Goal: Task Accomplishment & Management: Manage account settings

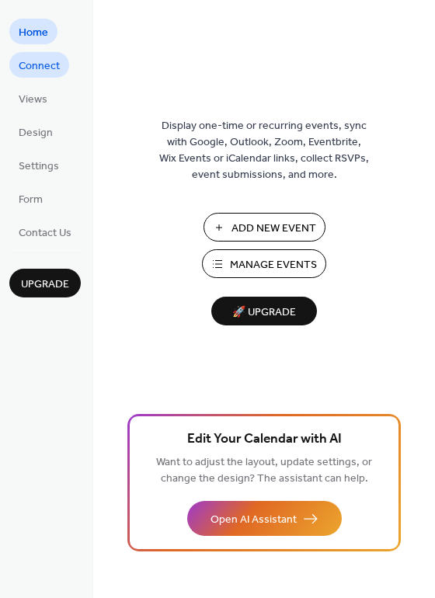
click at [38, 67] on span "Connect" at bounding box center [39, 66] width 41 height 16
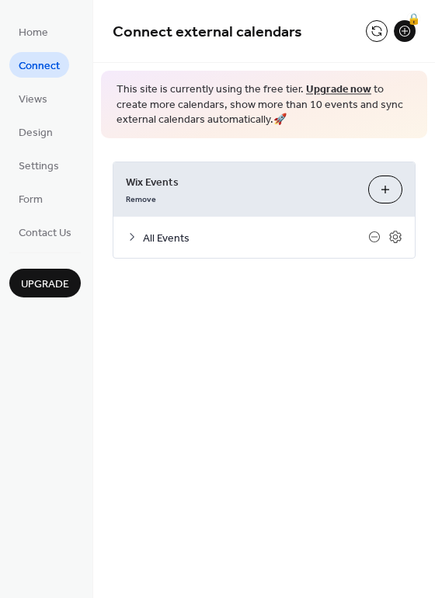
click at [394, 189] on button "Customize" at bounding box center [385, 190] width 34 height 28
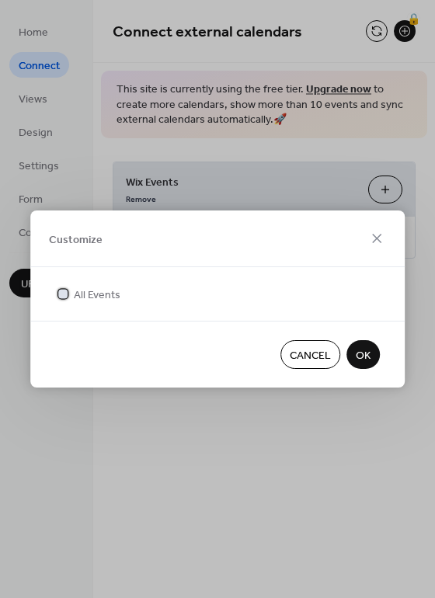
click at [80, 287] on span "All Events" at bounding box center [97, 295] width 47 height 16
click at [64, 294] on div at bounding box center [62, 293] width 9 height 9
click at [377, 354] on button "OK" at bounding box center [362, 354] width 33 height 29
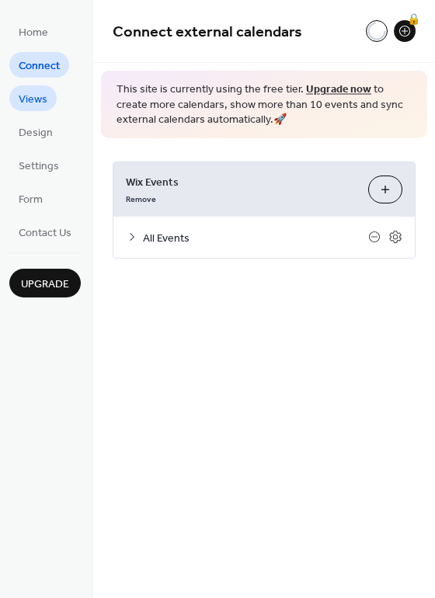
click at [38, 106] on span "Views" at bounding box center [33, 100] width 29 height 16
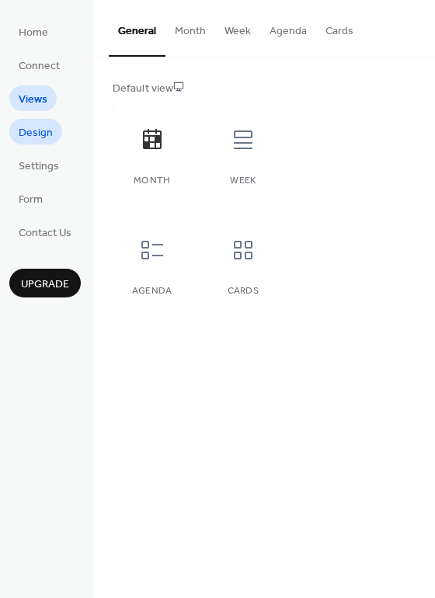
click at [46, 133] on span "Design" at bounding box center [36, 133] width 34 height 16
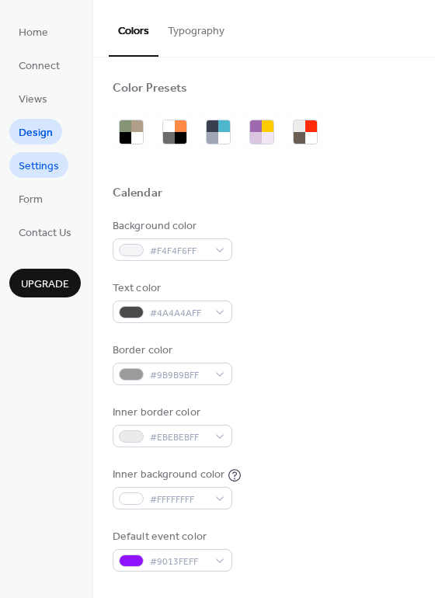
click at [51, 167] on span "Settings" at bounding box center [39, 166] width 40 height 16
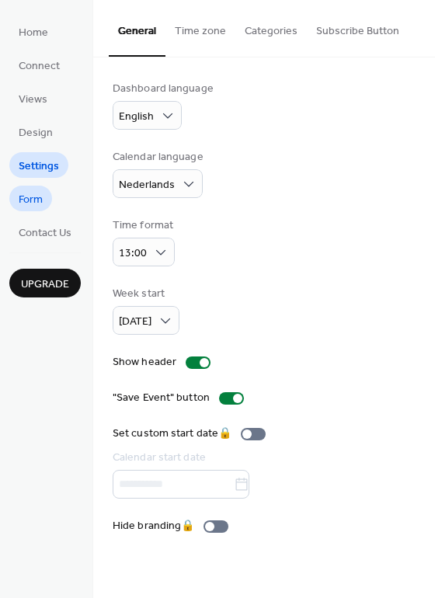
click at [36, 196] on span "Form" at bounding box center [31, 200] width 24 height 16
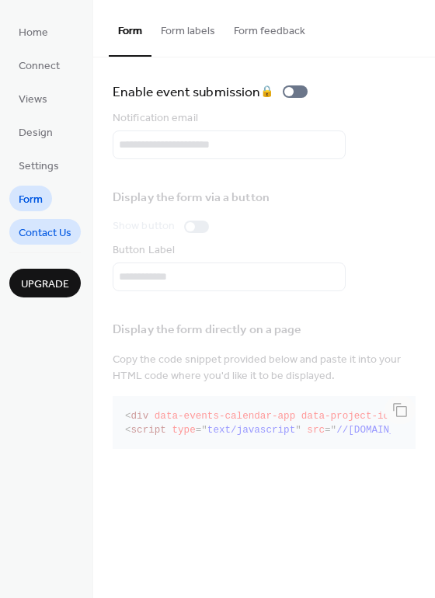
click at [43, 220] on link "Contact Us" at bounding box center [44, 232] width 71 height 26
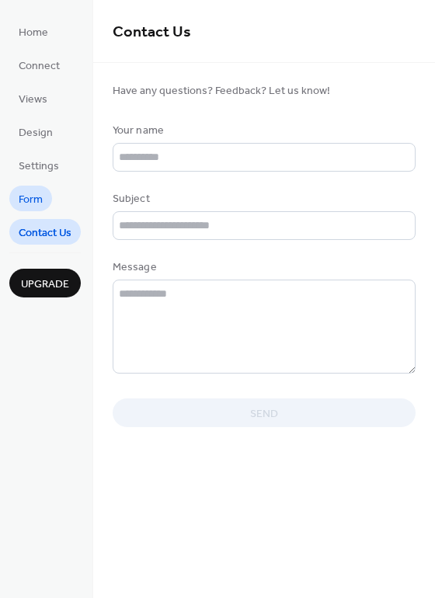
click at [32, 186] on link "Form" at bounding box center [30, 199] width 43 height 26
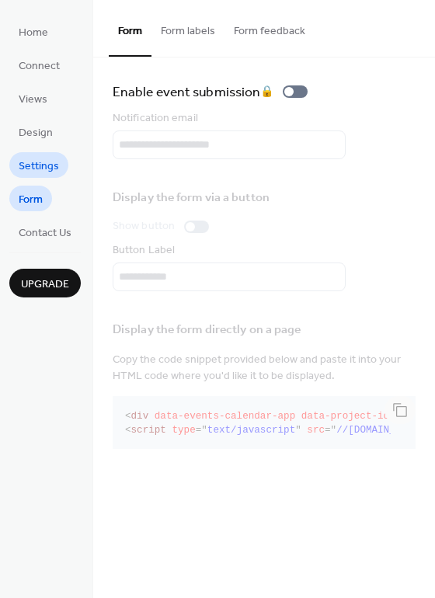
click at [47, 163] on span "Settings" at bounding box center [39, 166] width 40 height 16
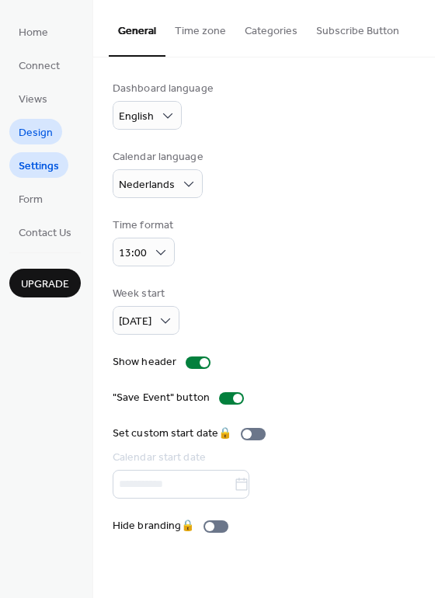
click at [50, 130] on span "Design" at bounding box center [36, 133] width 34 height 16
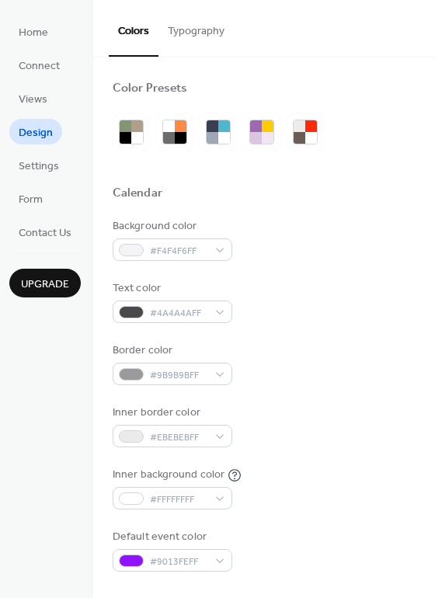
click at [45, 84] on ul "Home Connect Views Design Settings Form Contact Us" at bounding box center [44, 132] width 71 height 226
click at [51, 99] on link "Views" at bounding box center [32, 98] width 47 height 26
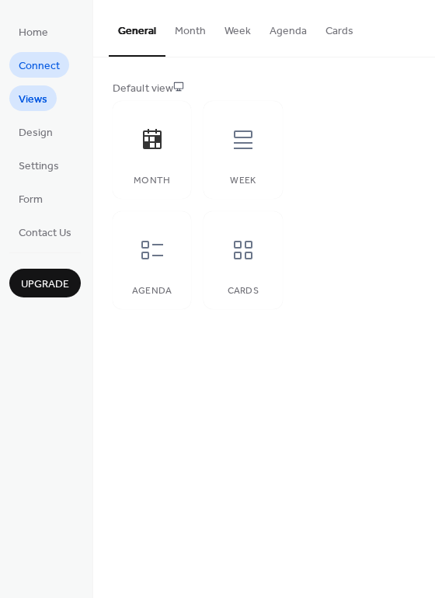
click at [51, 69] on span "Connect" at bounding box center [39, 66] width 41 height 16
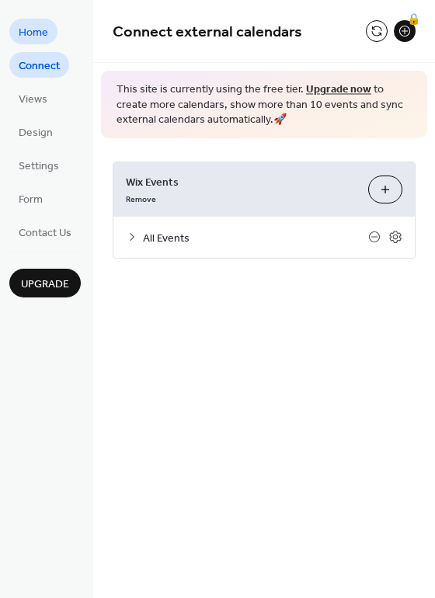
click at [26, 26] on span "Home" at bounding box center [34, 33] width 30 height 16
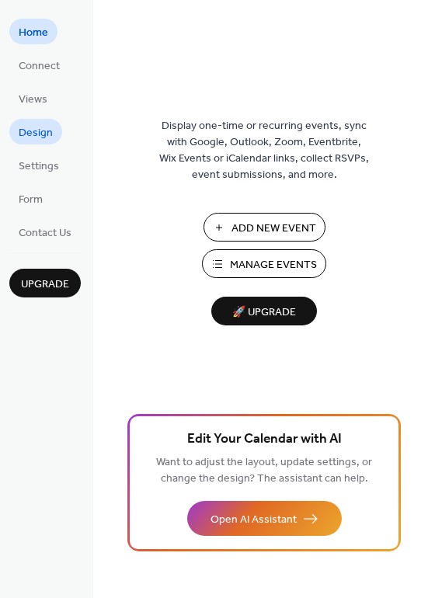
click at [44, 133] on span "Design" at bounding box center [36, 133] width 34 height 16
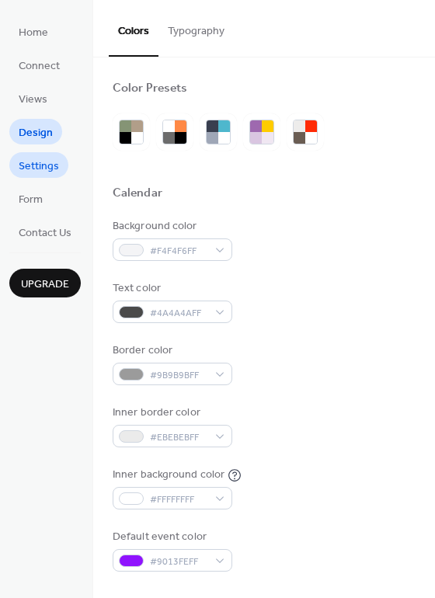
click at [19, 161] on span "Settings" at bounding box center [39, 166] width 40 height 16
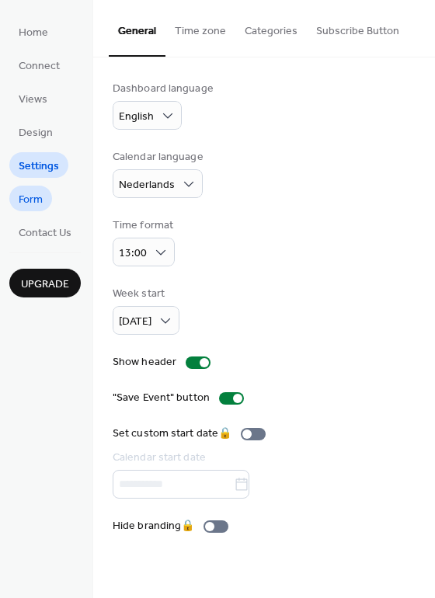
click at [42, 193] on span "Form" at bounding box center [31, 200] width 24 height 16
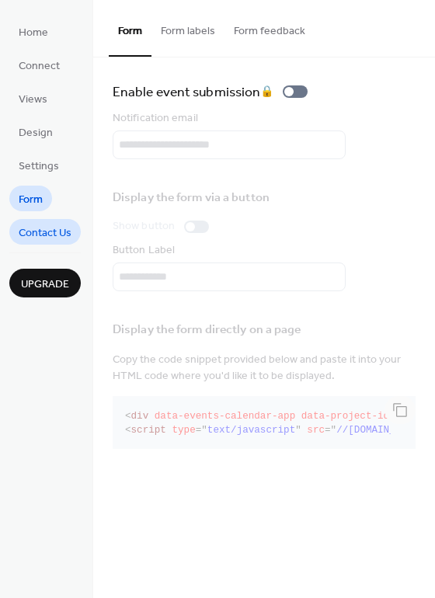
click at [45, 232] on span "Contact Us" at bounding box center [45, 233] width 53 height 16
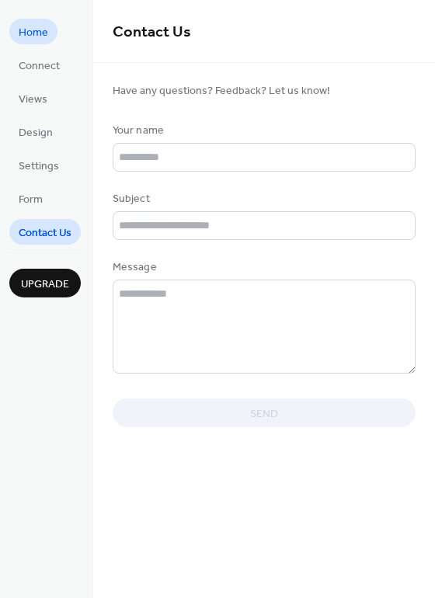
click at [32, 40] on span "Home" at bounding box center [34, 33] width 30 height 16
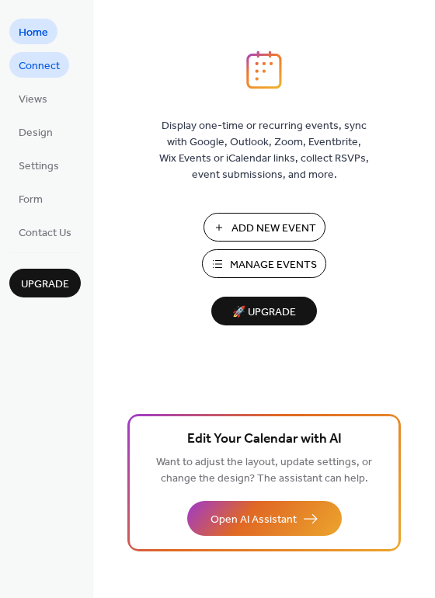
click at [50, 71] on span "Connect" at bounding box center [39, 66] width 41 height 16
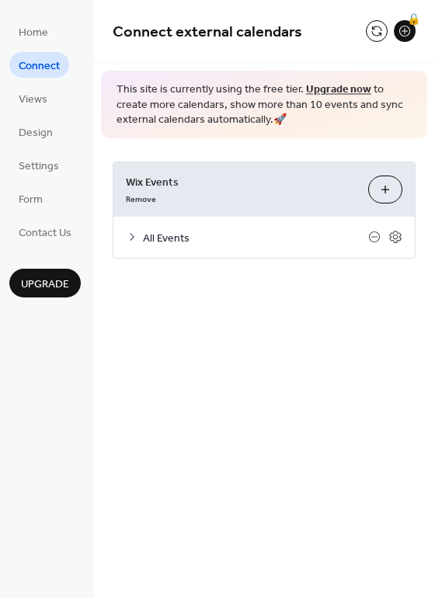
click at [228, 231] on span "All Events" at bounding box center [255, 238] width 225 height 16
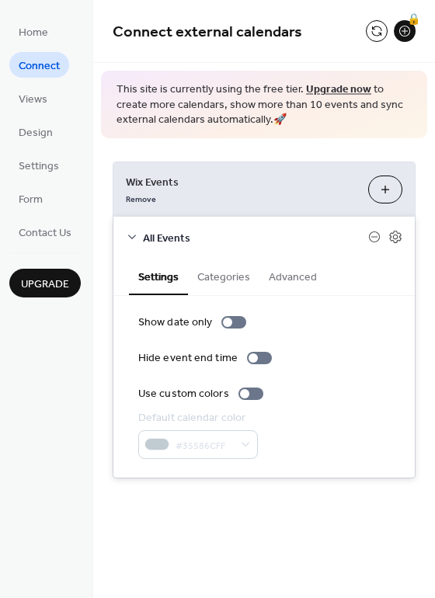
click at [209, 285] on button "Categories" at bounding box center [223, 276] width 71 height 36
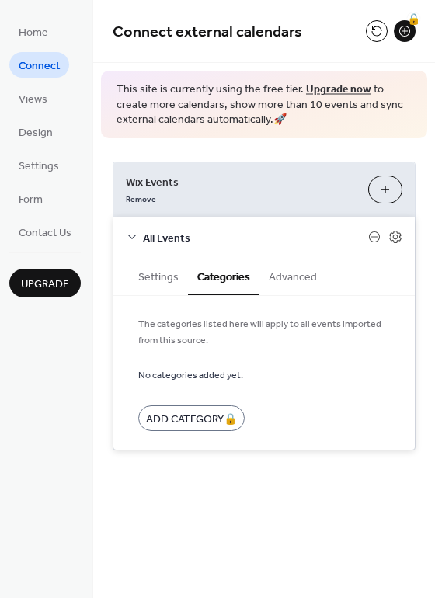
click at [315, 275] on button "Advanced" at bounding box center [292, 276] width 67 height 36
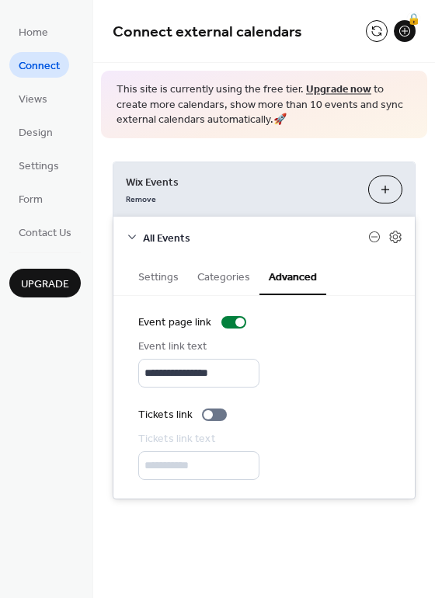
click at [163, 273] on button "Settings" at bounding box center [158, 276] width 59 height 36
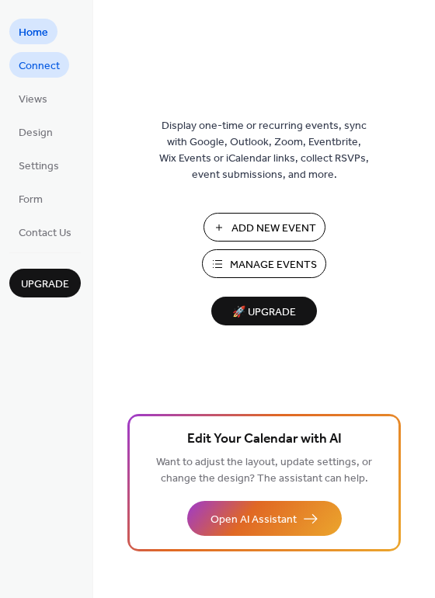
click at [44, 62] on span "Connect" at bounding box center [39, 66] width 41 height 16
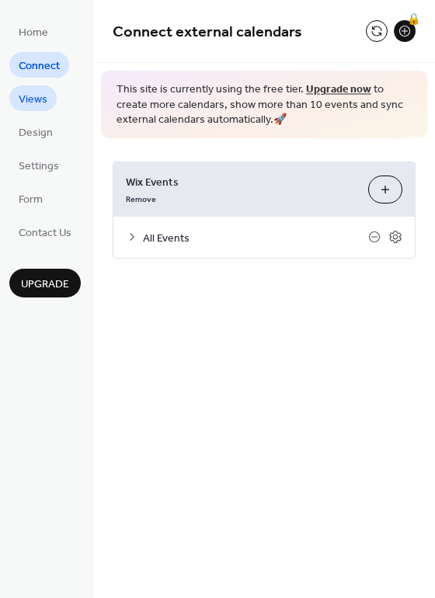
click at [35, 108] on span "Views" at bounding box center [33, 100] width 29 height 16
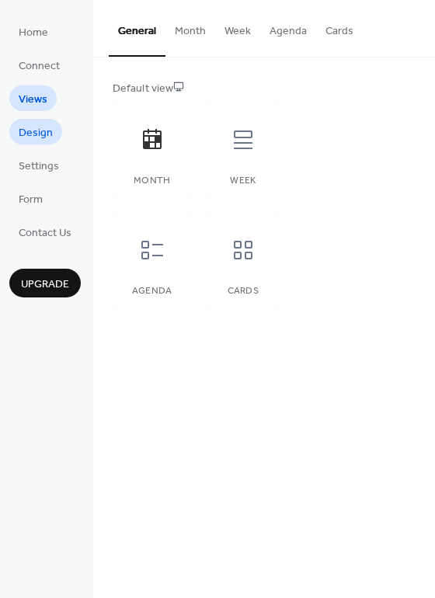
click at [41, 137] on span "Design" at bounding box center [36, 133] width 34 height 16
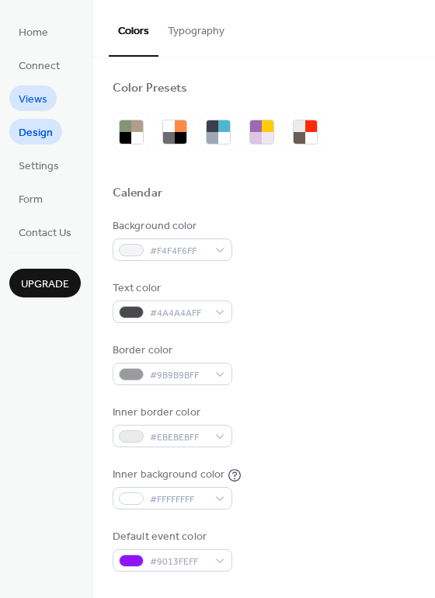
click at [36, 93] on span "Views" at bounding box center [33, 100] width 29 height 16
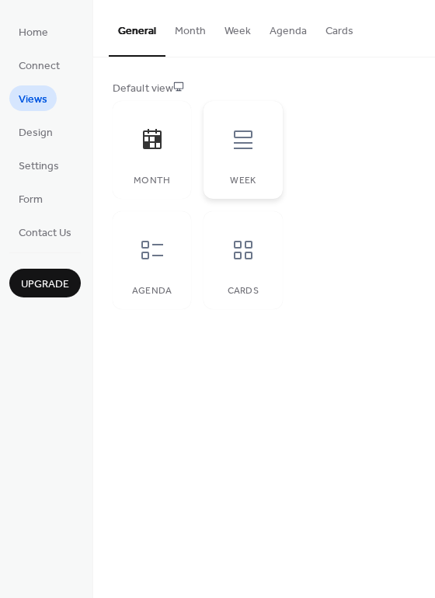
click at [277, 148] on div "Week" at bounding box center [242, 150] width 78 height 98
click at [140, 265] on div at bounding box center [152, 250] width 47 height 47
click at [229, 259] on div at bounding box center [243, 250] width 47 height 47
click at [153, 137] on icon at bounding box center [152, 139] width 25 height 25
click at [182, 28] on button "Month" at bounding box center [190, 27] width 50 height 55
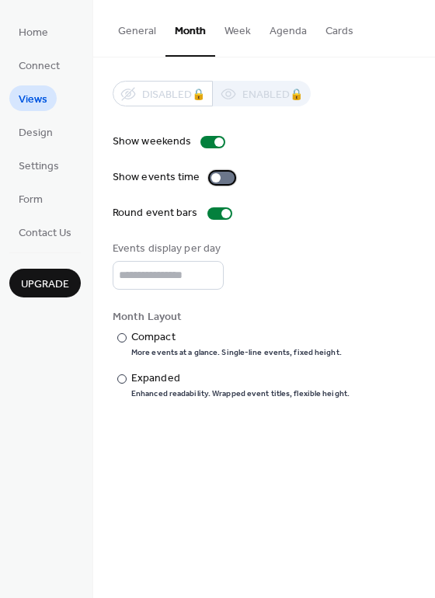
click at [221, 182] on div at bounding box center [222, 178] width 25 height 12
click at [239, 28] on button "Week" at bounding box center [237, 27] width 45 height 55
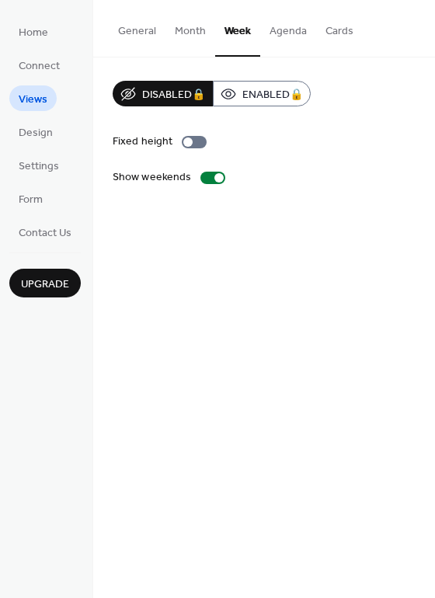
click at [196, 33] on button "Month" at bounding box center [190, 27] width 50 height 55
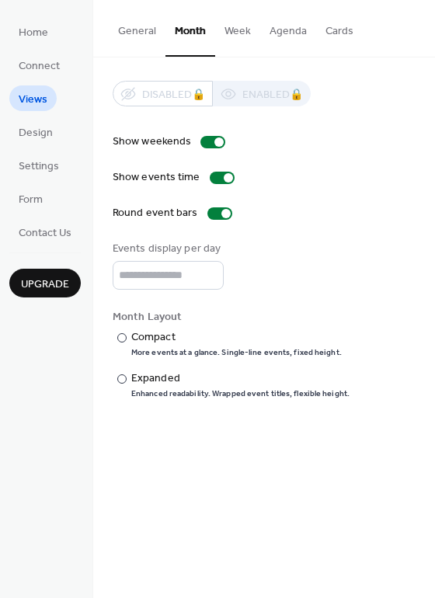
click at [282, 30] on button "Agenda" at bounding box center [288, 27] width 56 height 55
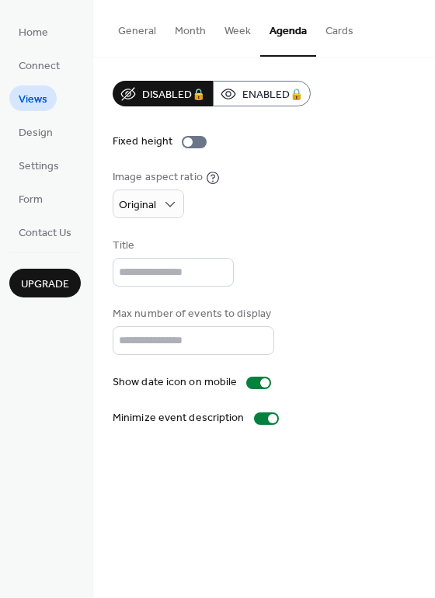
click at [341, 33] on button "Cards" at bounding box center [339, 27] width 47 height 55
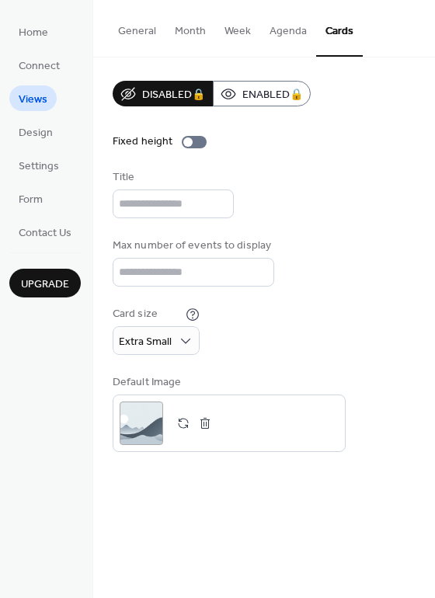
click at [192, 34] on button "Month" at bounding box center [190, 27] width 50 height 55
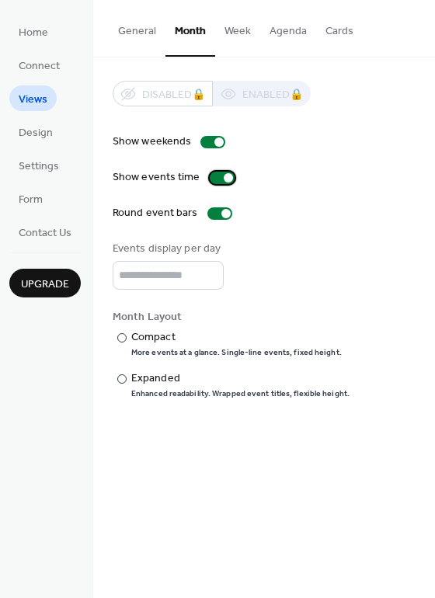
click at [224, 176] on div at bounding box center [228, 177] width 9 height 9
click at [158, 394] on div "Enhanced readability. Wrapped event titles, flexible height." at bounding box center [240, 393] width 218 height 11
click at [162, 340] on div "Compact" at bounding box center [234, 337] width 207 height 16
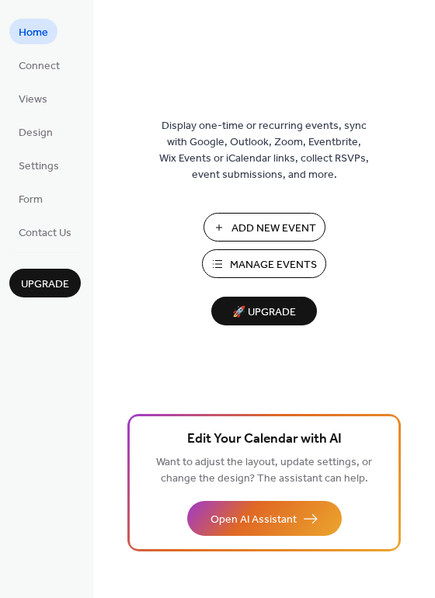
click at [256, 228] on span "Add New Event" at bounding box center [273, 229] width 85 height 16
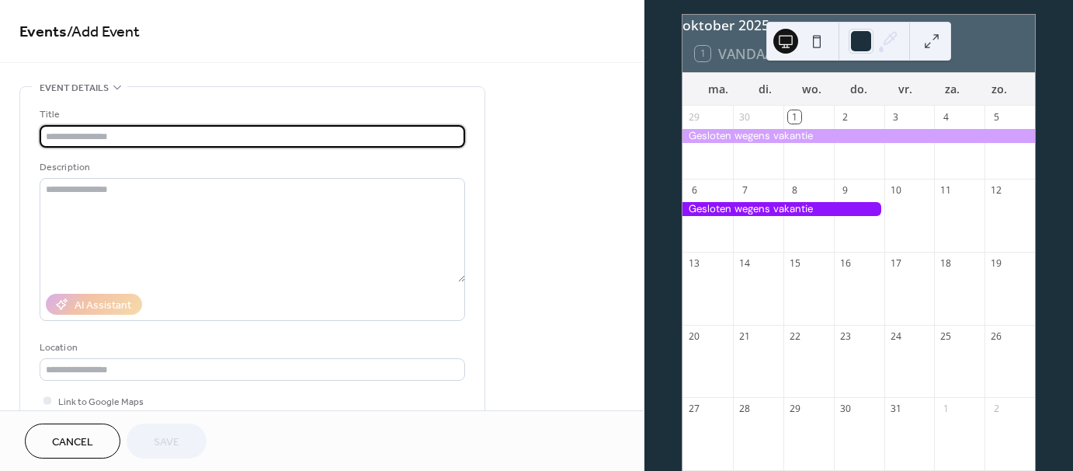
scroll to position [78, 0]
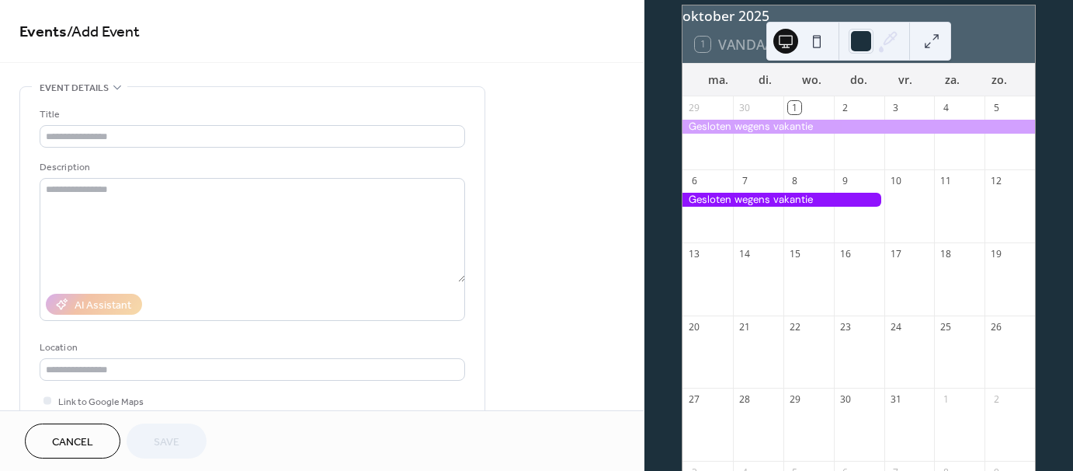
click at [920, 252] on div "17" at bounding box center [910, 253] width 50 height 23
click at [934, 276] on div at bounding box center [959, 287] width 50 height 43
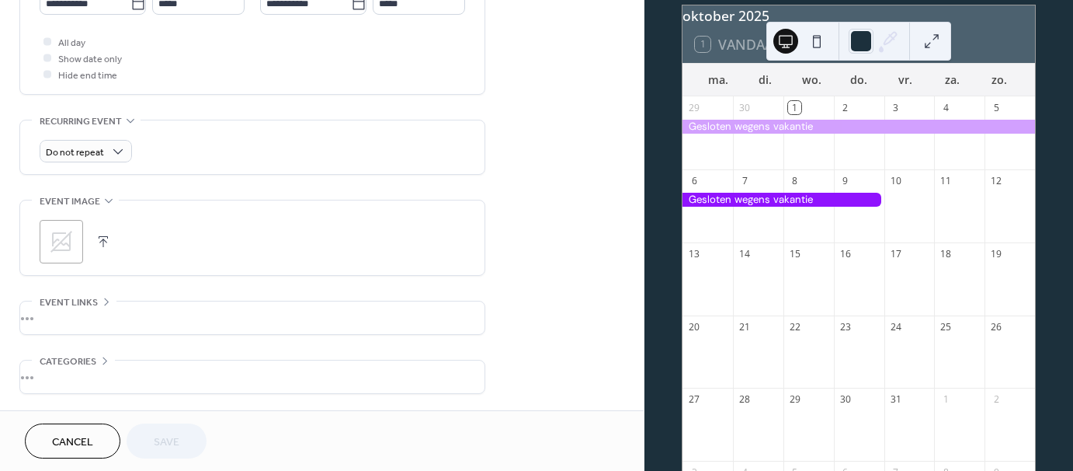
scroll to position [625, 0]
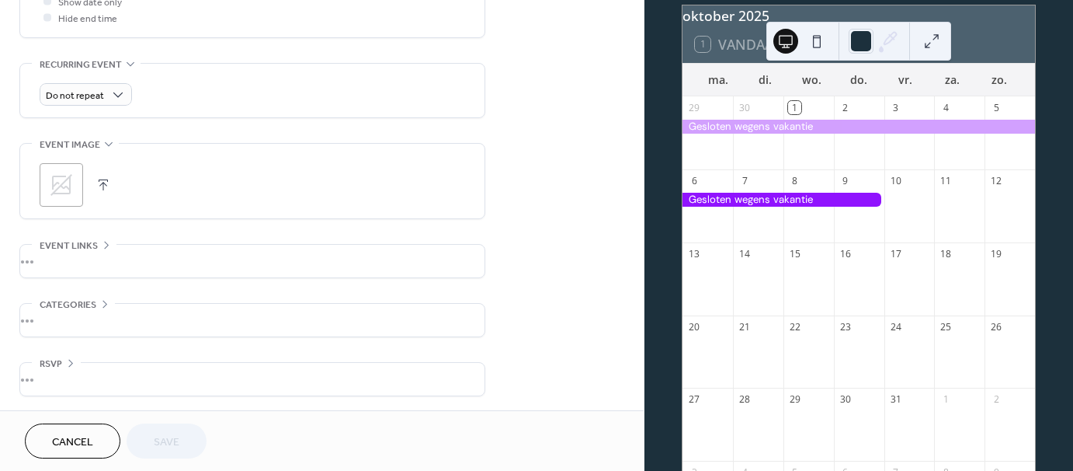
click at [71, 438] on span "Cancel" at bounding box center [72, 442] width 41 height 16
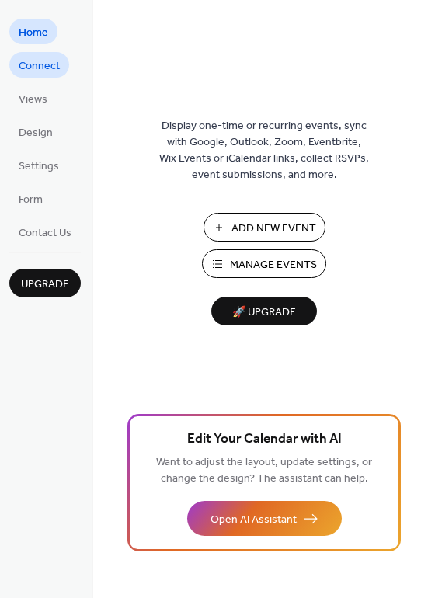
click at [26, 59] on span "Connect" at bounding box center [39, 66] width 41 height 16
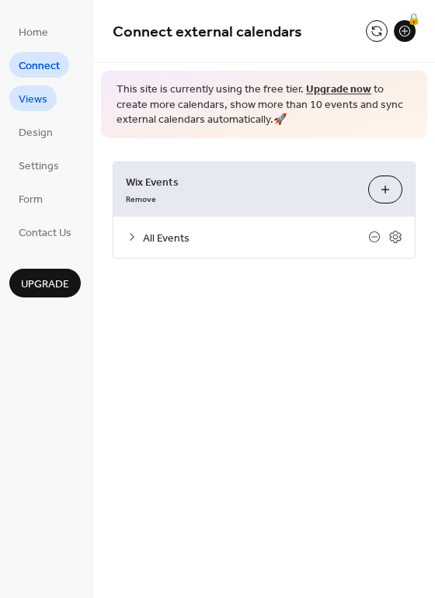
click at [33, 92] on span "Views" at bounding box center [33, 100] width 29 height 16
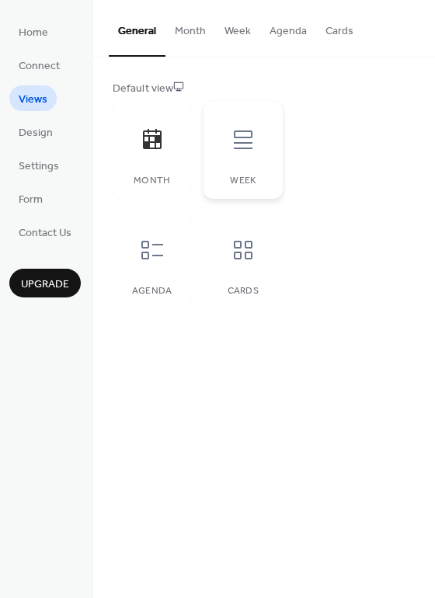
click at [262, 162] on div at bounding box center [243, 139] width 47 height 47
click at [132, 151] on div at bounding box center [152, 139] width 47 height 47
